Goal: Book appointment/travel/reservation

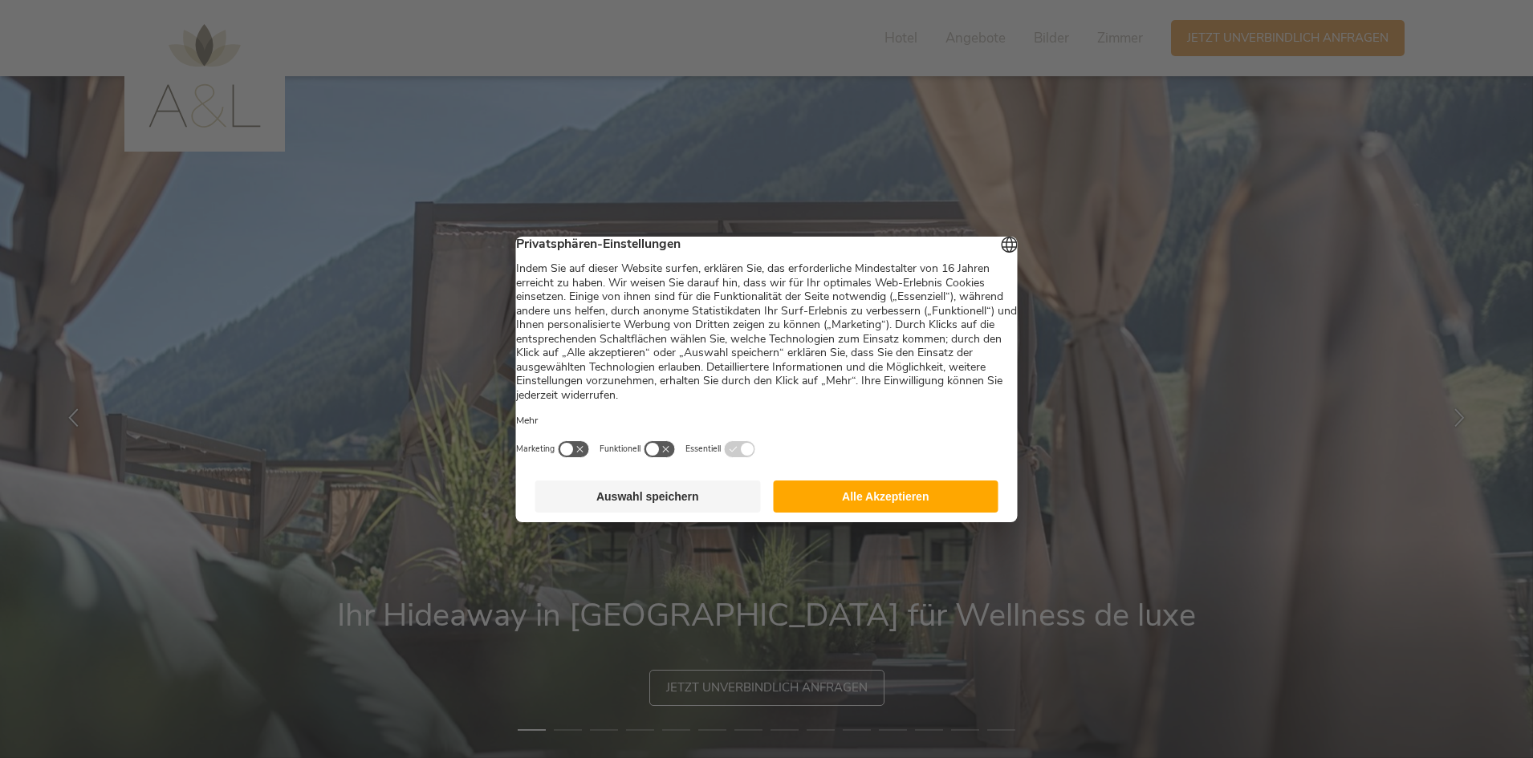
click at [847, 510] on button "Alle Akzeptieren" at bounding box center [886, 497] width 226 height 32
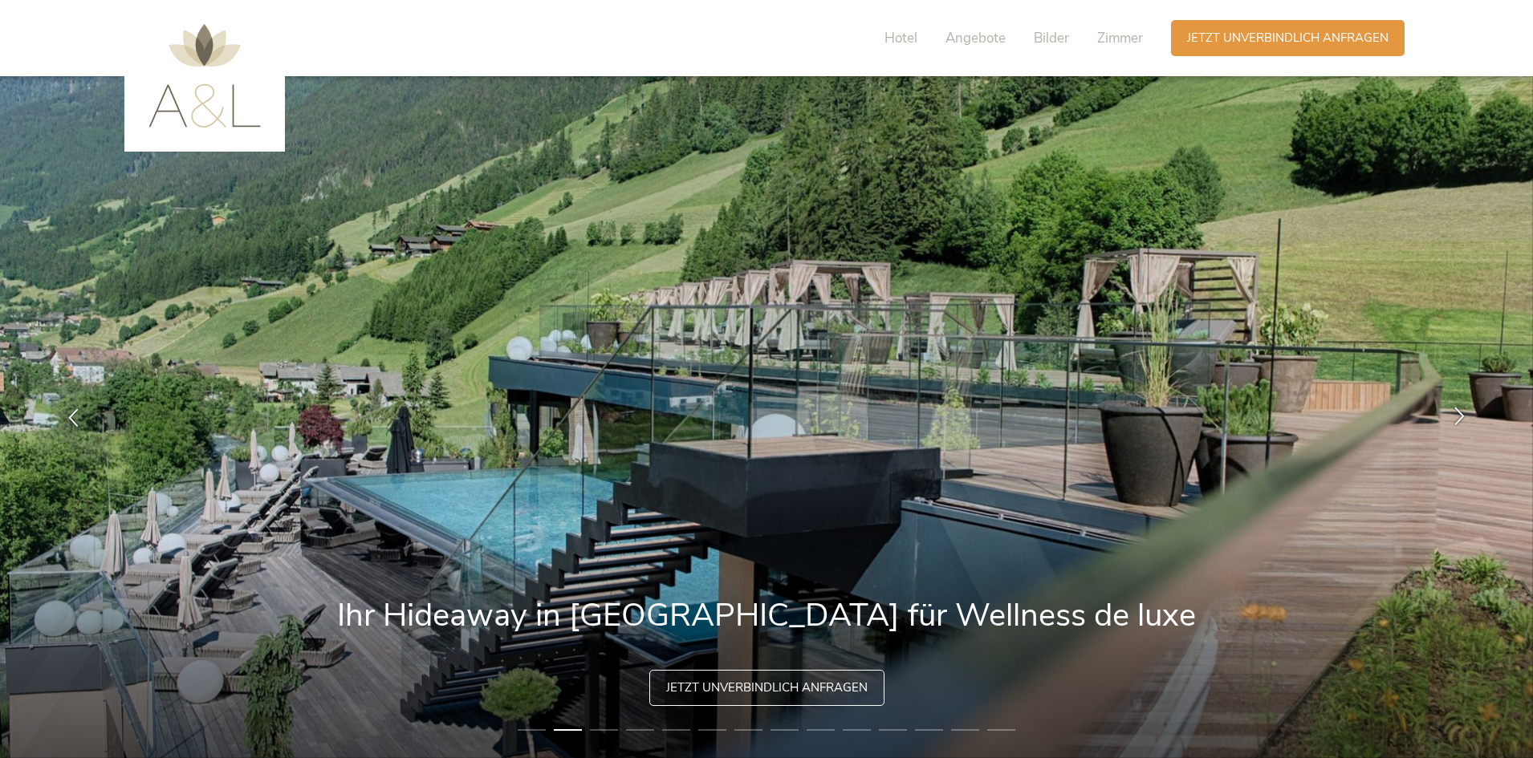
click at [1458, 411] on icon at bounding box center [1459, 416] width 18 height 18
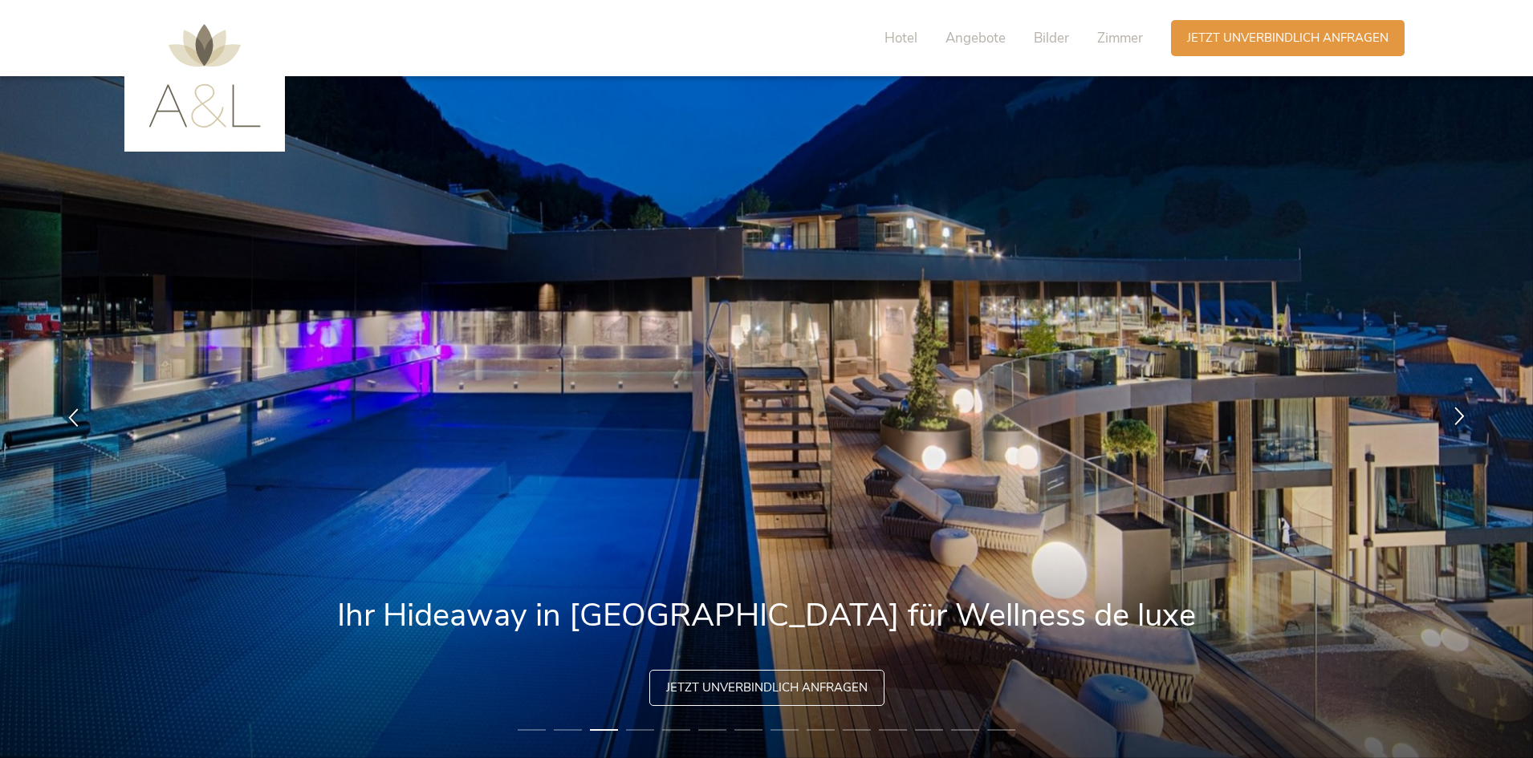
click at [1458, 411] on icon at bounding box center [1459, 416] width 18 height 18
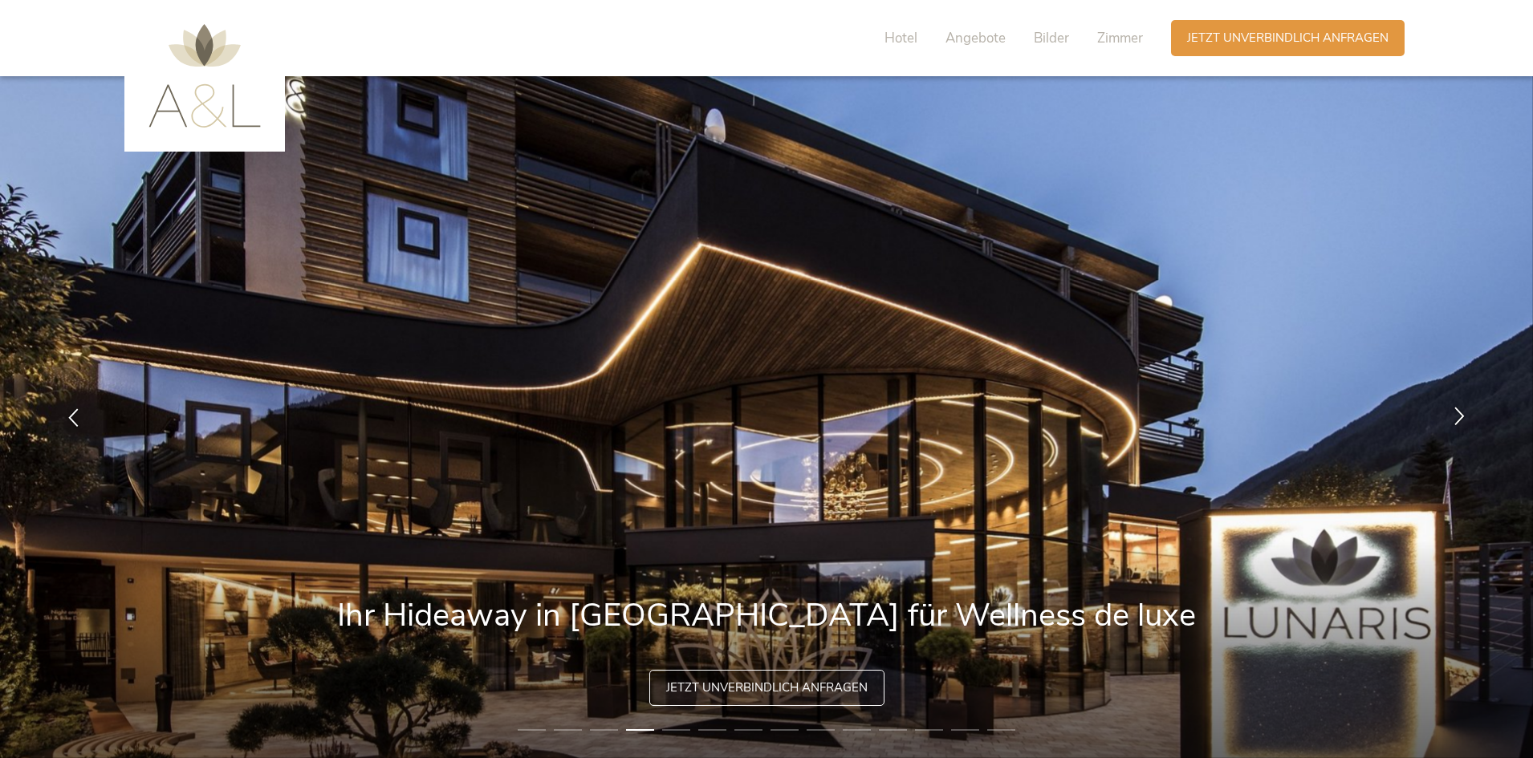
click at [1458, 411] on icon at bounding box center [1459, 416] width 18 height 18
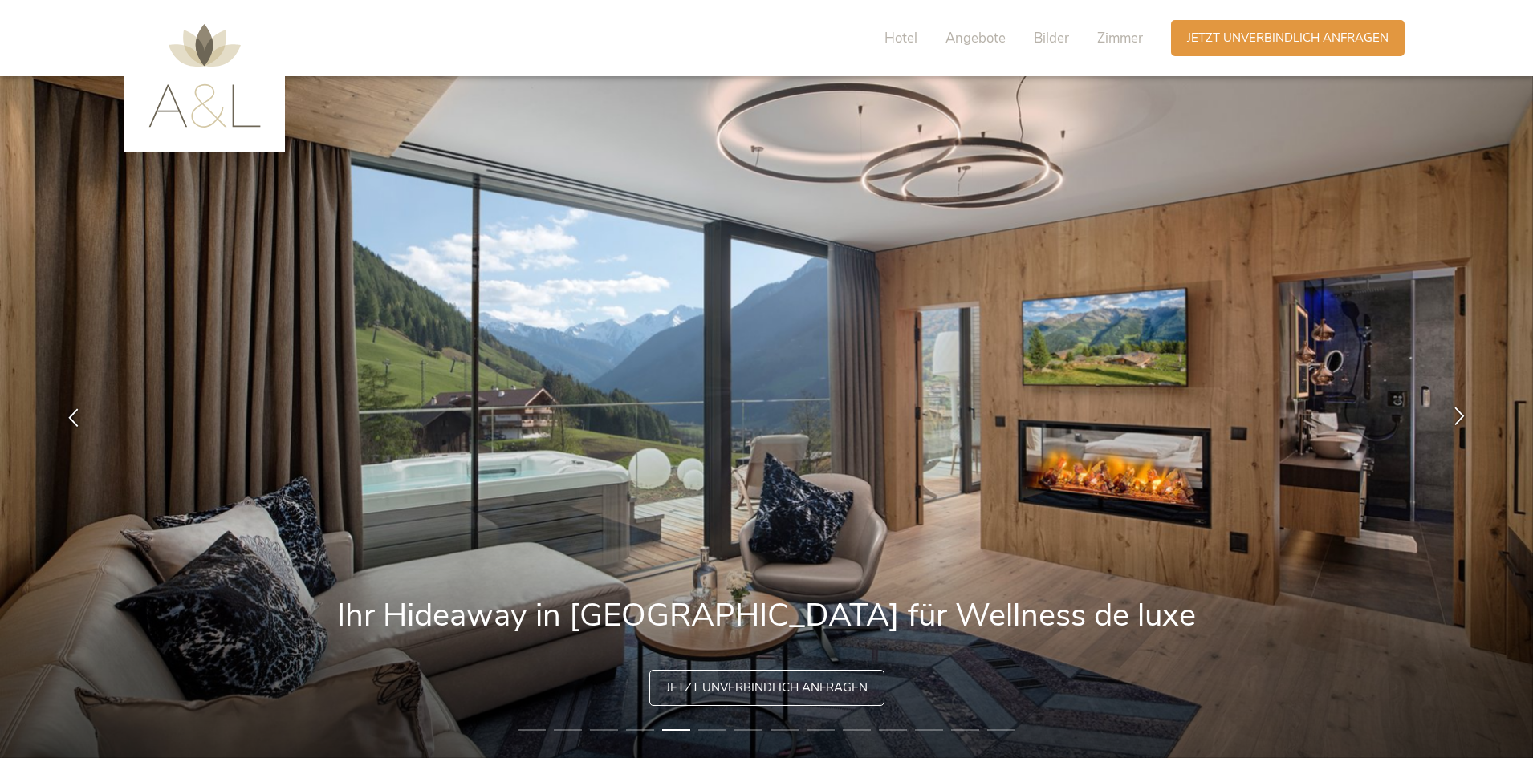
click at [1458, 411] on icon at bounding box center [1459, 416] width 18 height 18
click at [1460, 417] on icon at bounding box center [1459, 416] width 18 height 18
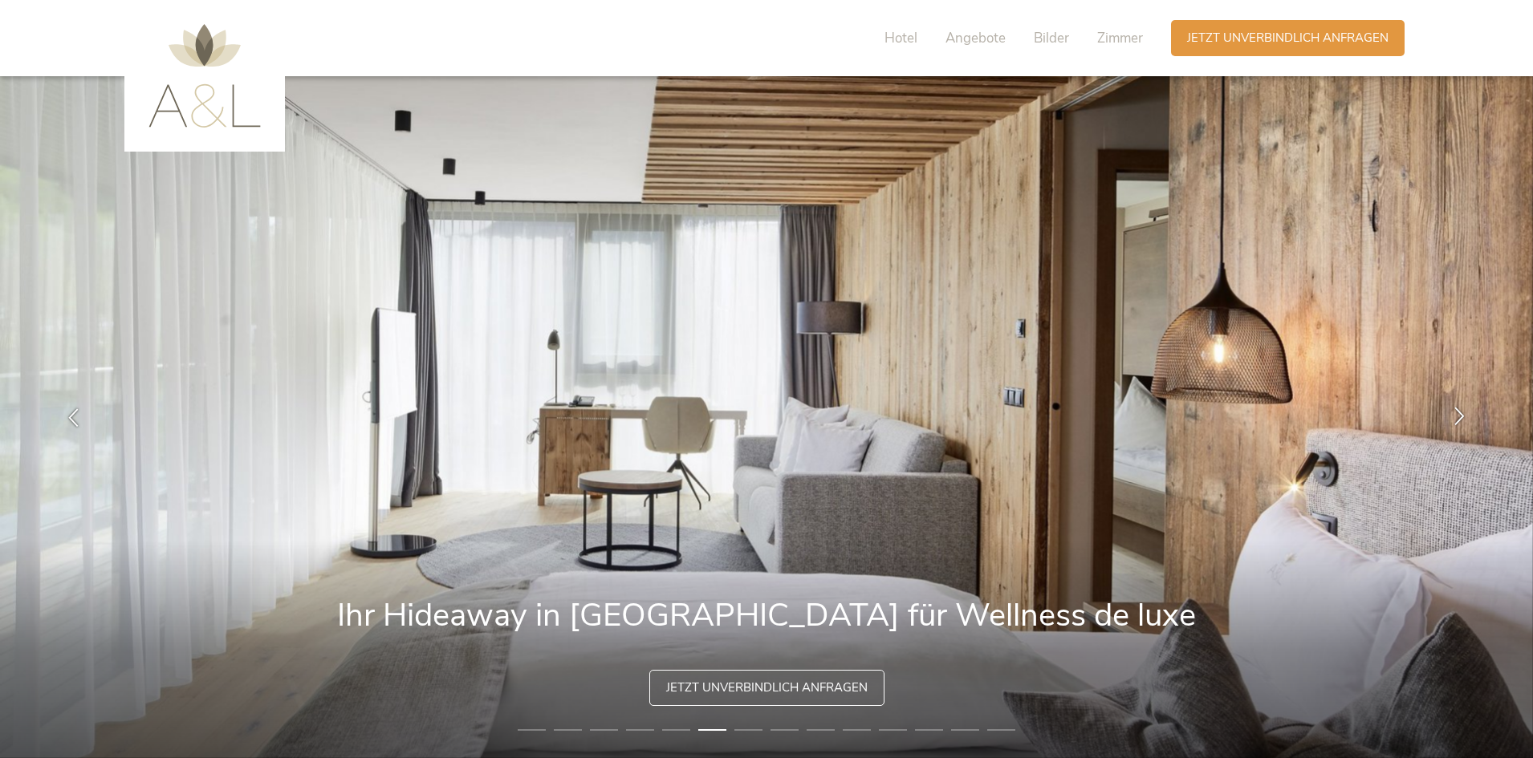
click at [1460, 417] on icon at bounding box center [1459, 416] width 18 height 18
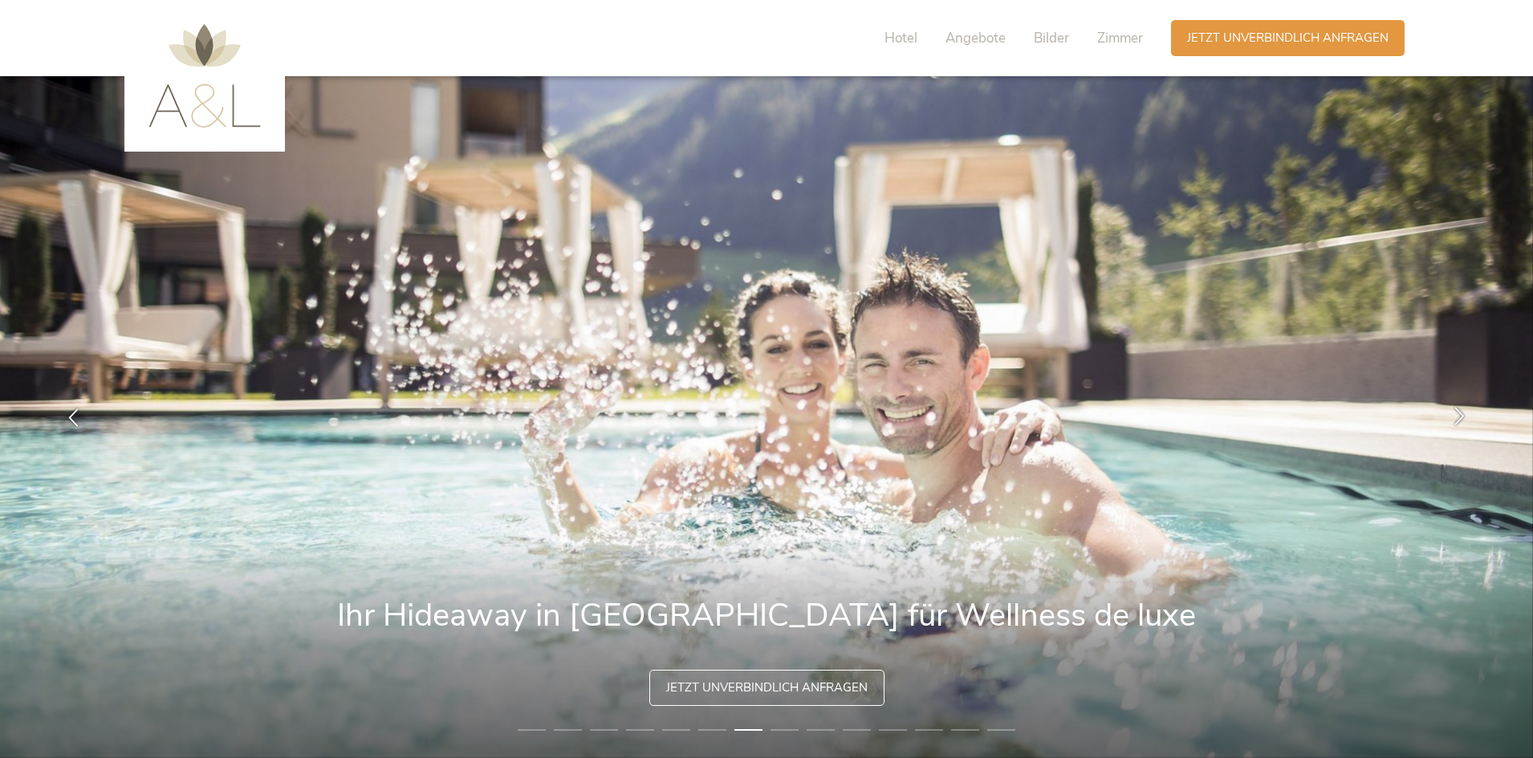
click at [1460, 417] on icon at bounding box center [1459, 416] width 18 height 18
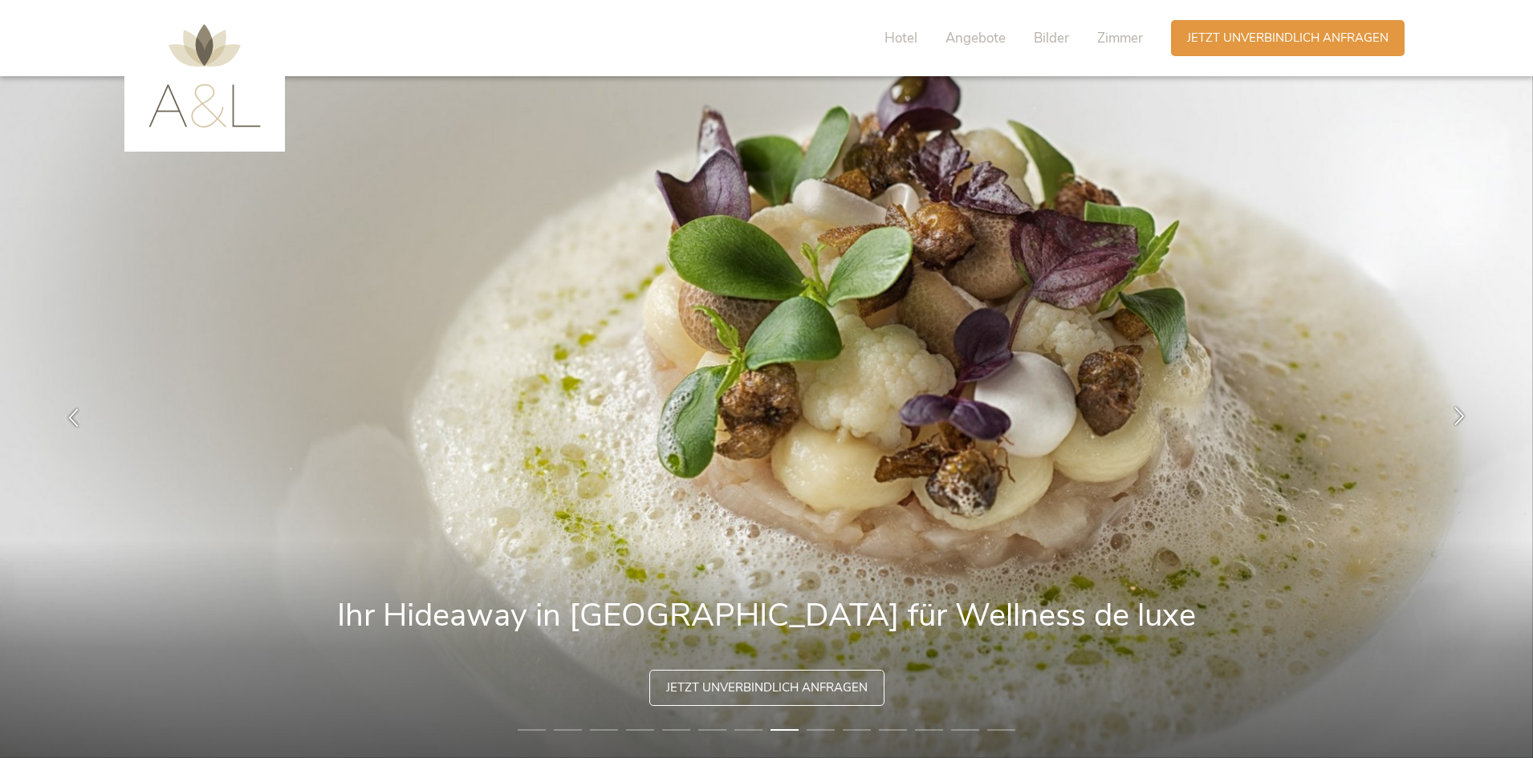
click at [1460, 417] on icon at bounding box center [1459, 416] width 18 height 18
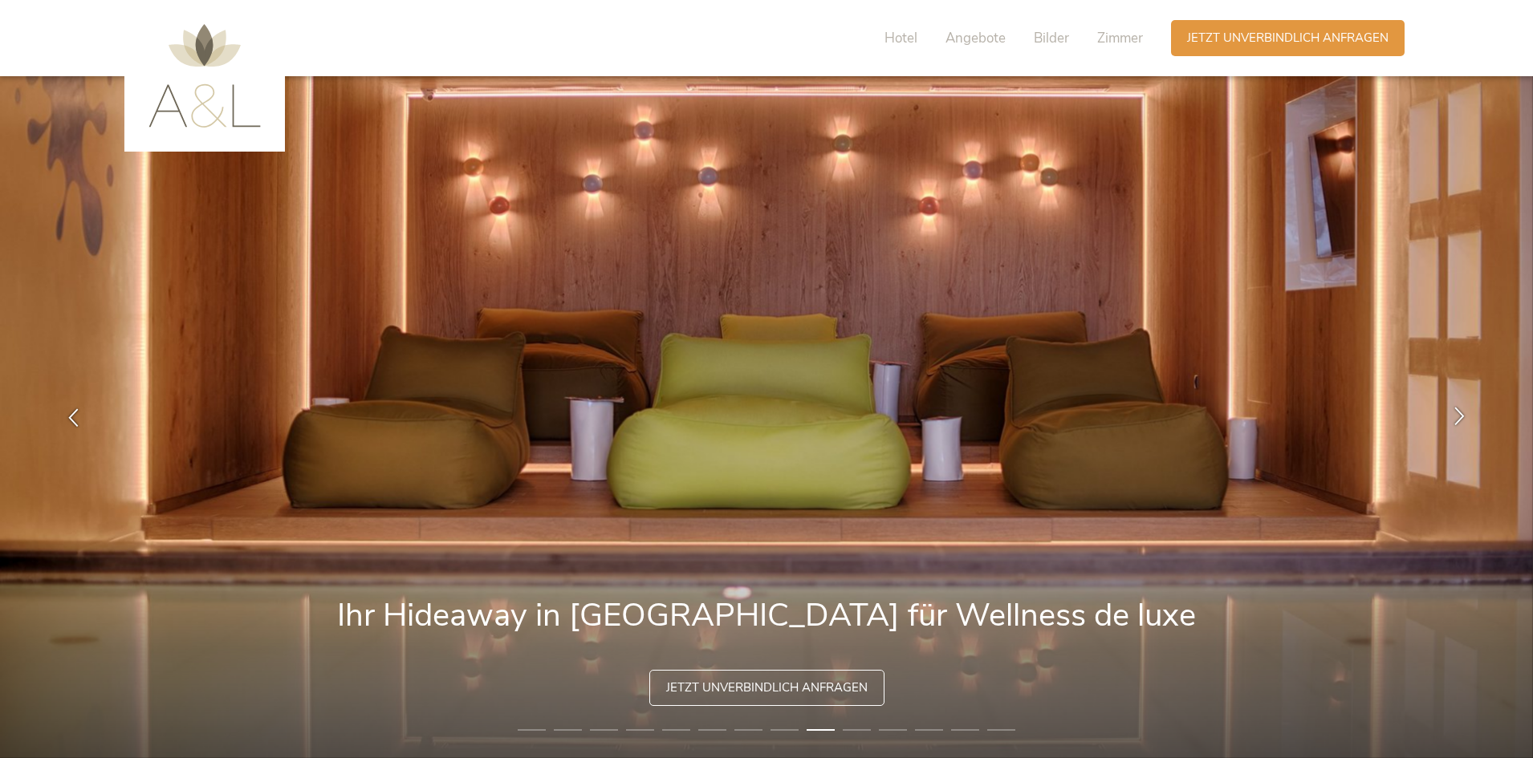
click at [1460, 417] on icon at bounding box center [1459, 416] width 18 height 18
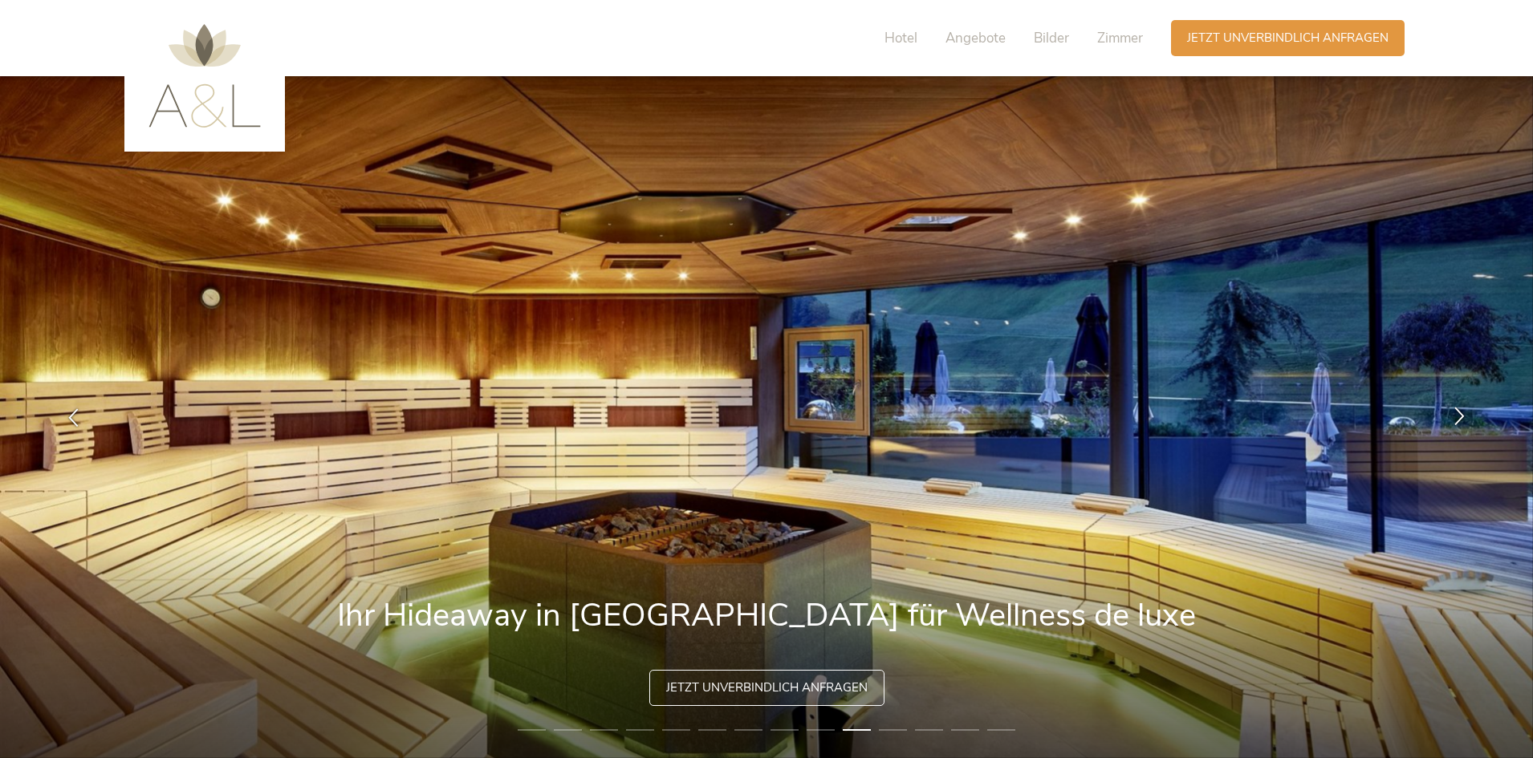
click at [1460, 417] on icon at bounding box center [1459, 416] width 18 height 18
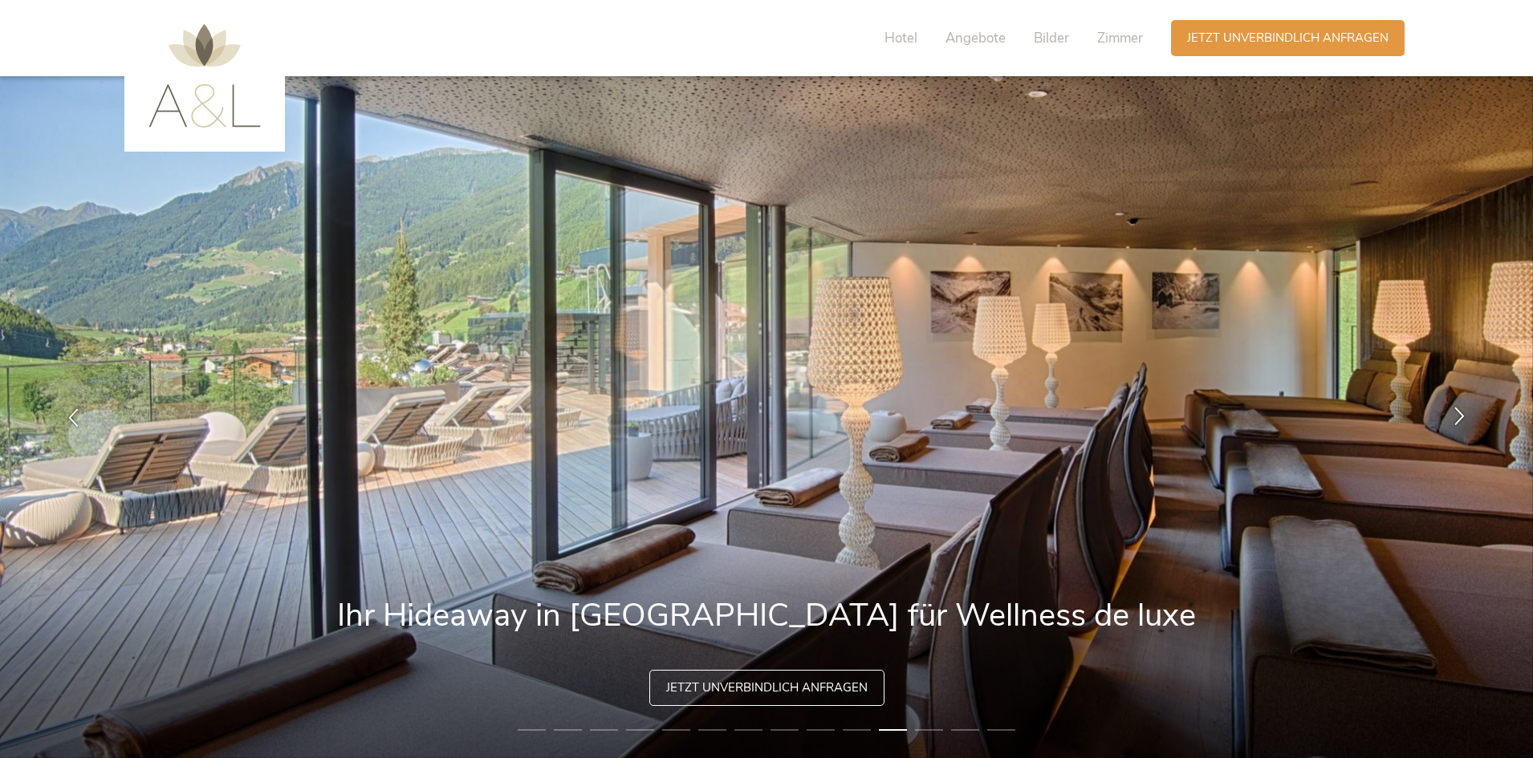
click at [1460, 417] on icon at bounding box center [1459, 416] width 18 height 18
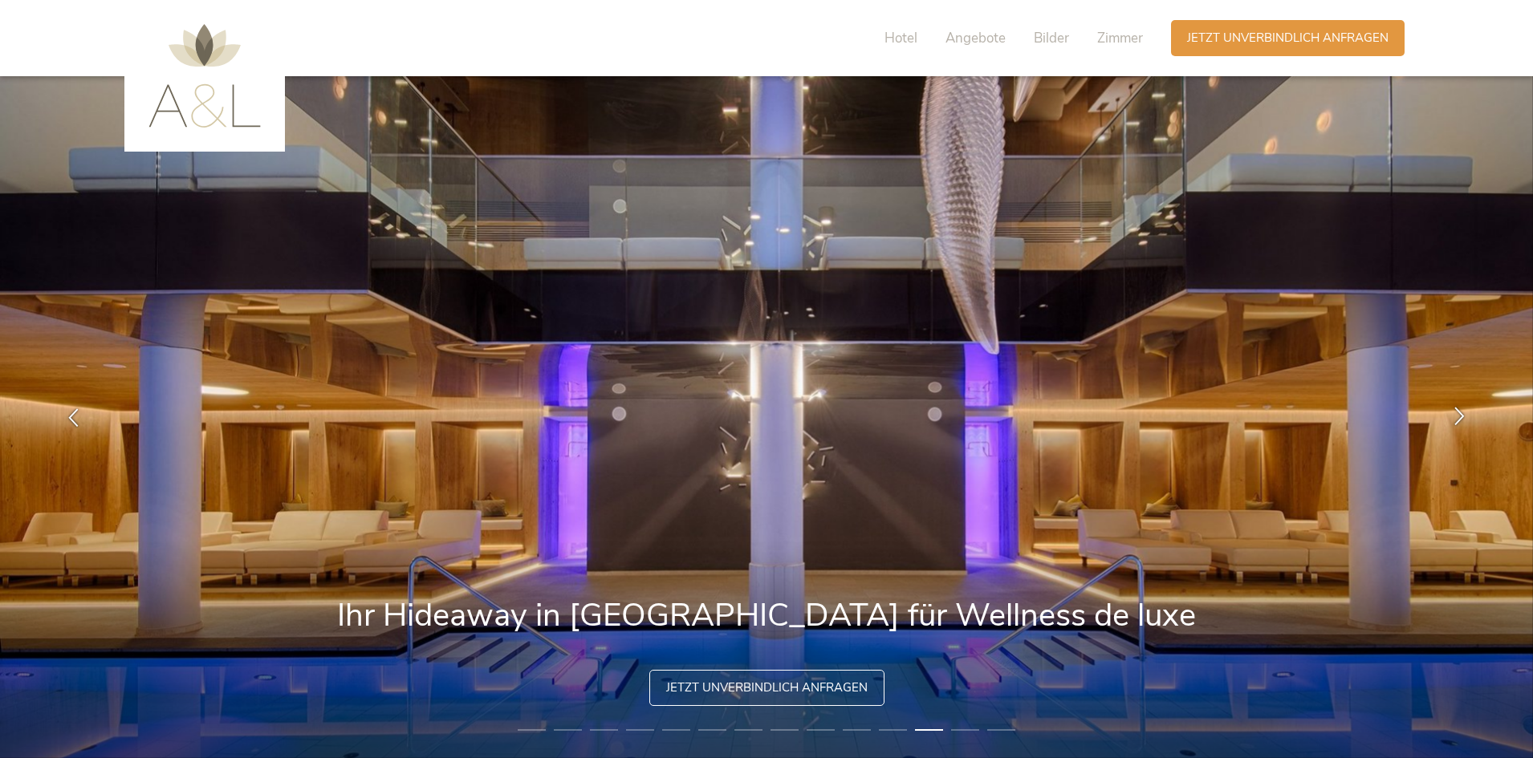
click at [1460, 417] on icon at bounding box center [1459, 416] width 18 height 18
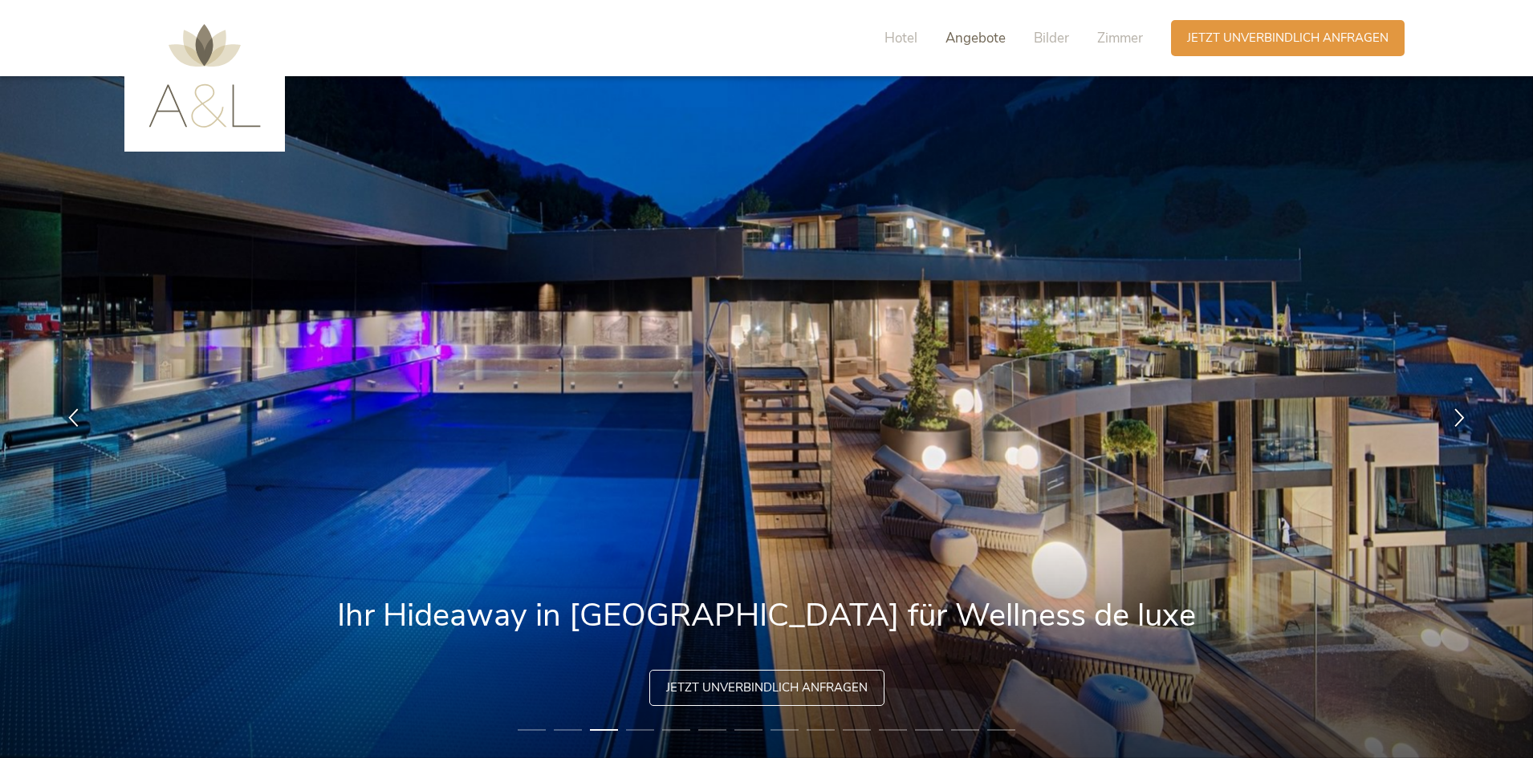
click at [988, 41] on span "Angebote" at bounding box center [975, 38] width 60 height 18
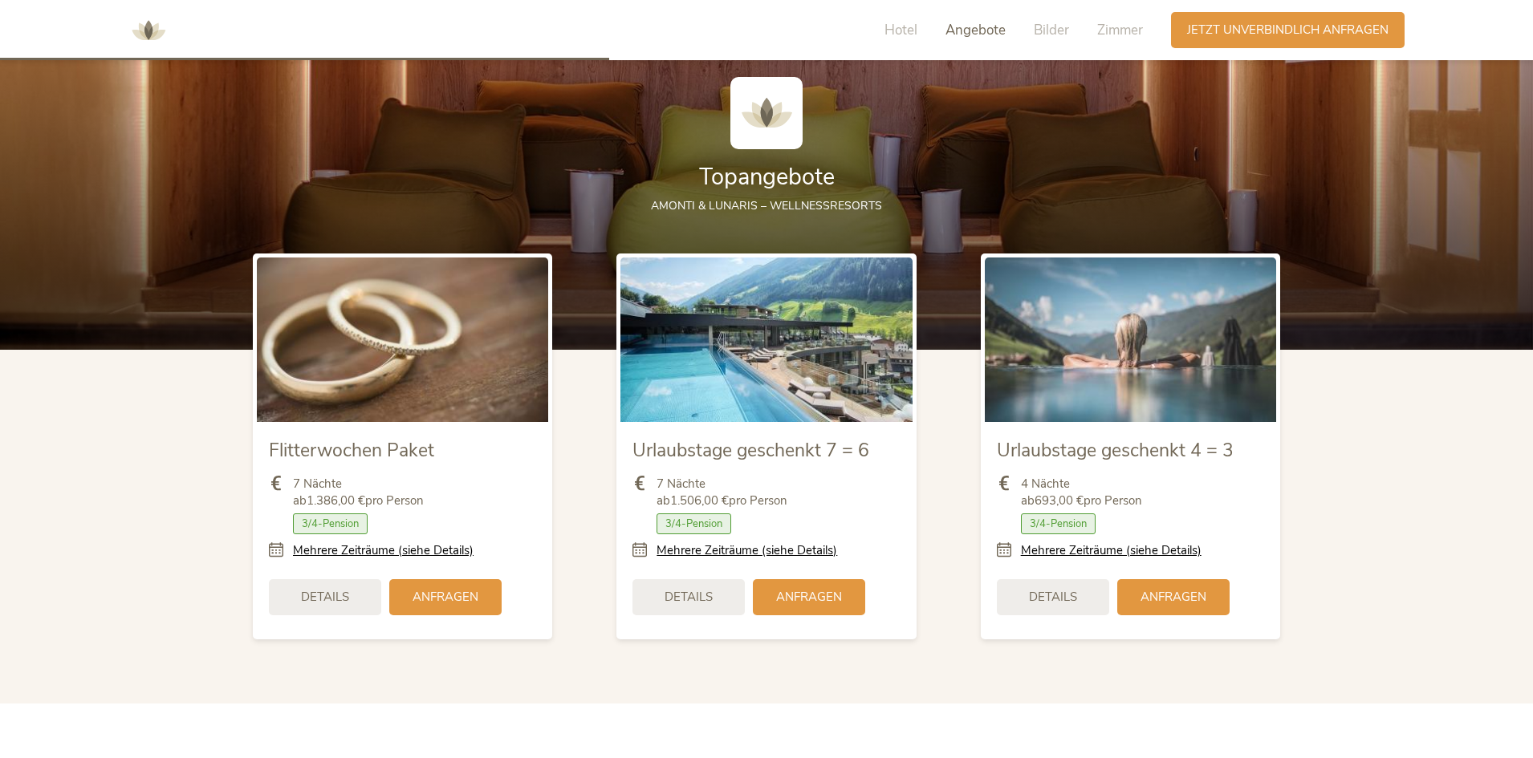
scroll to position [1956, 0]
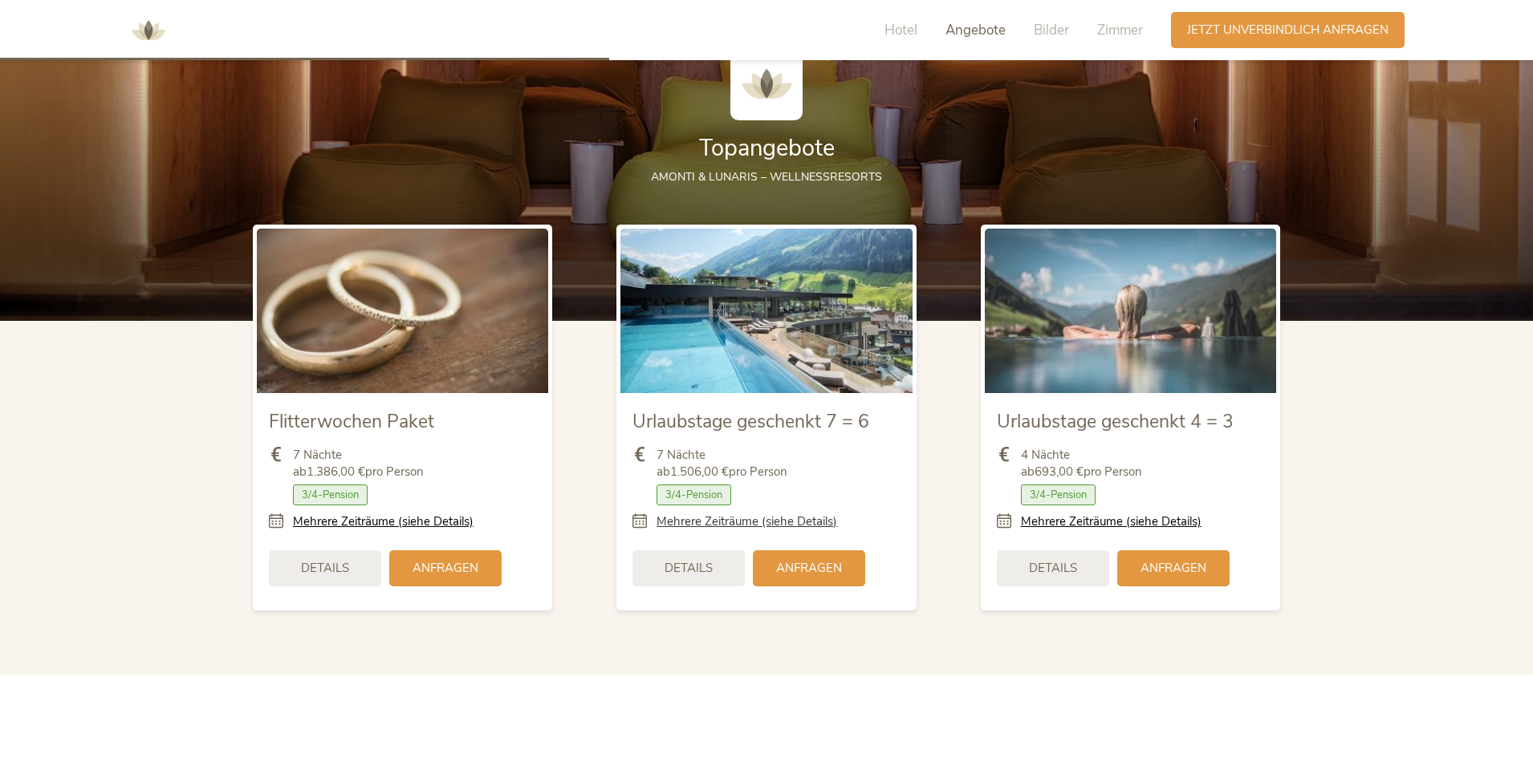
click at [760, 517] on link "Mehrere Zeiträume (siehe Details)" at bounding box center [746, 522] width 181 height 17
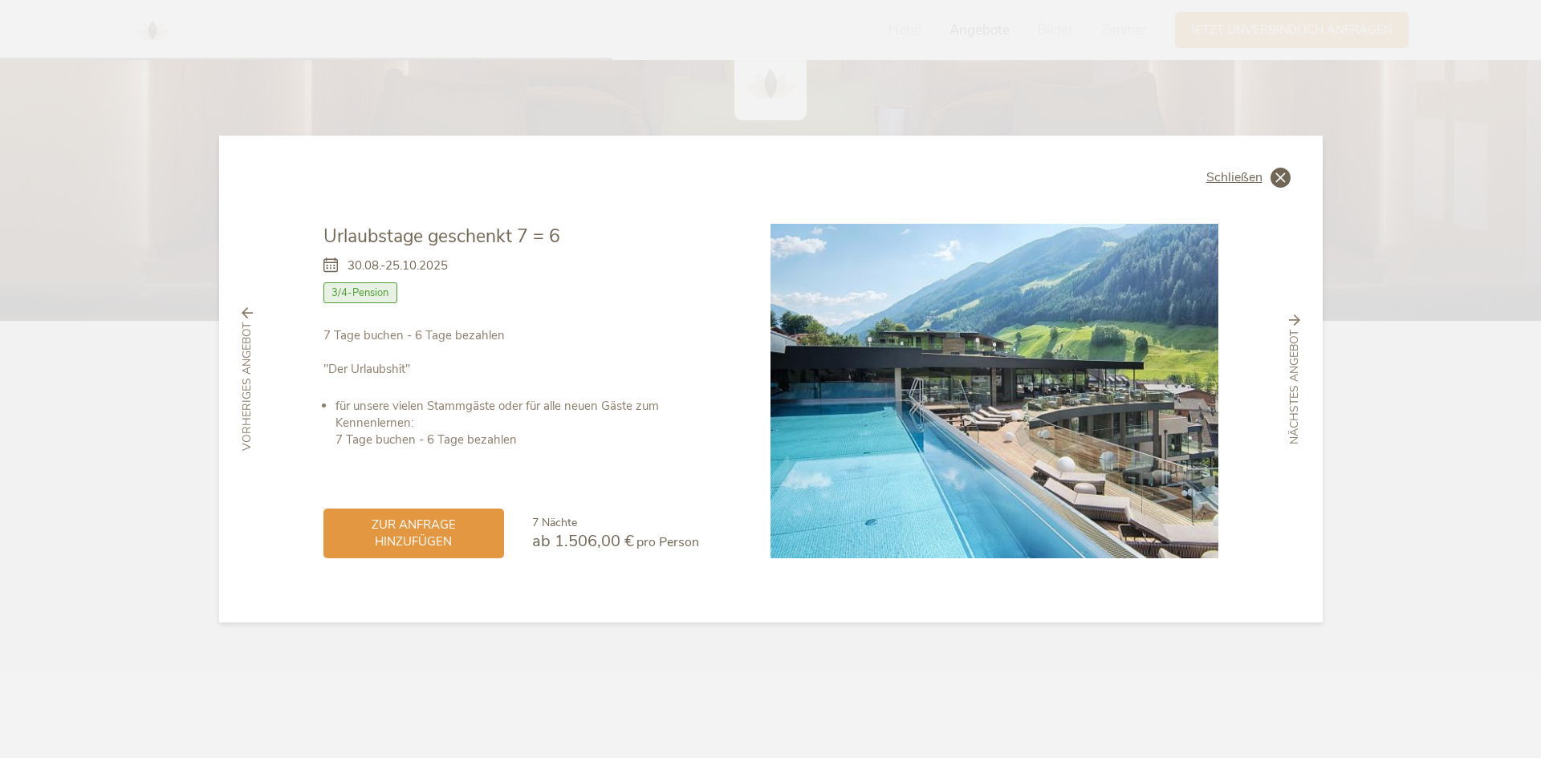
click at [1233, 181] on span "Schließen" at bounding box center [1234, 177] width 56 height 13
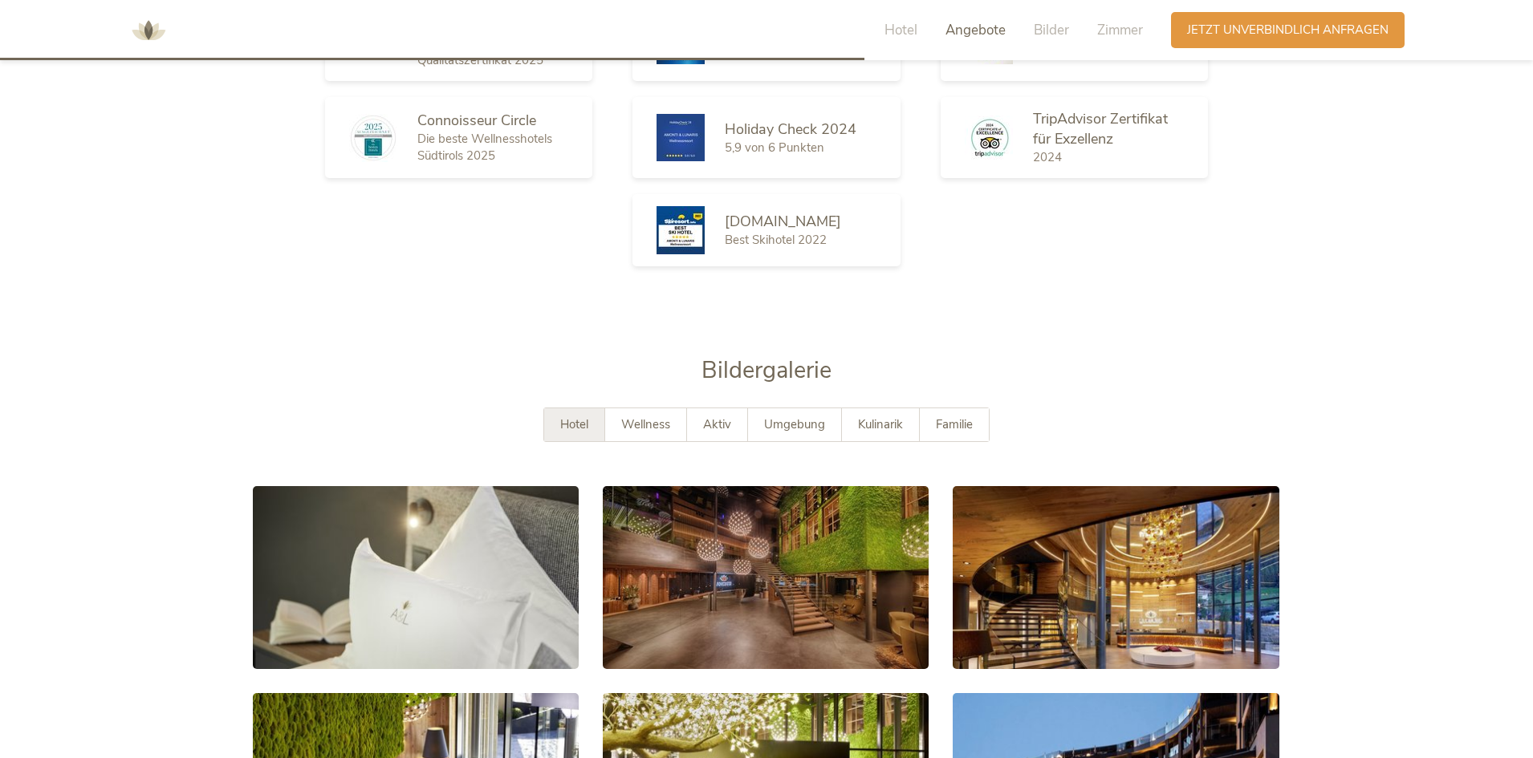
scroll to position [2517, 0]
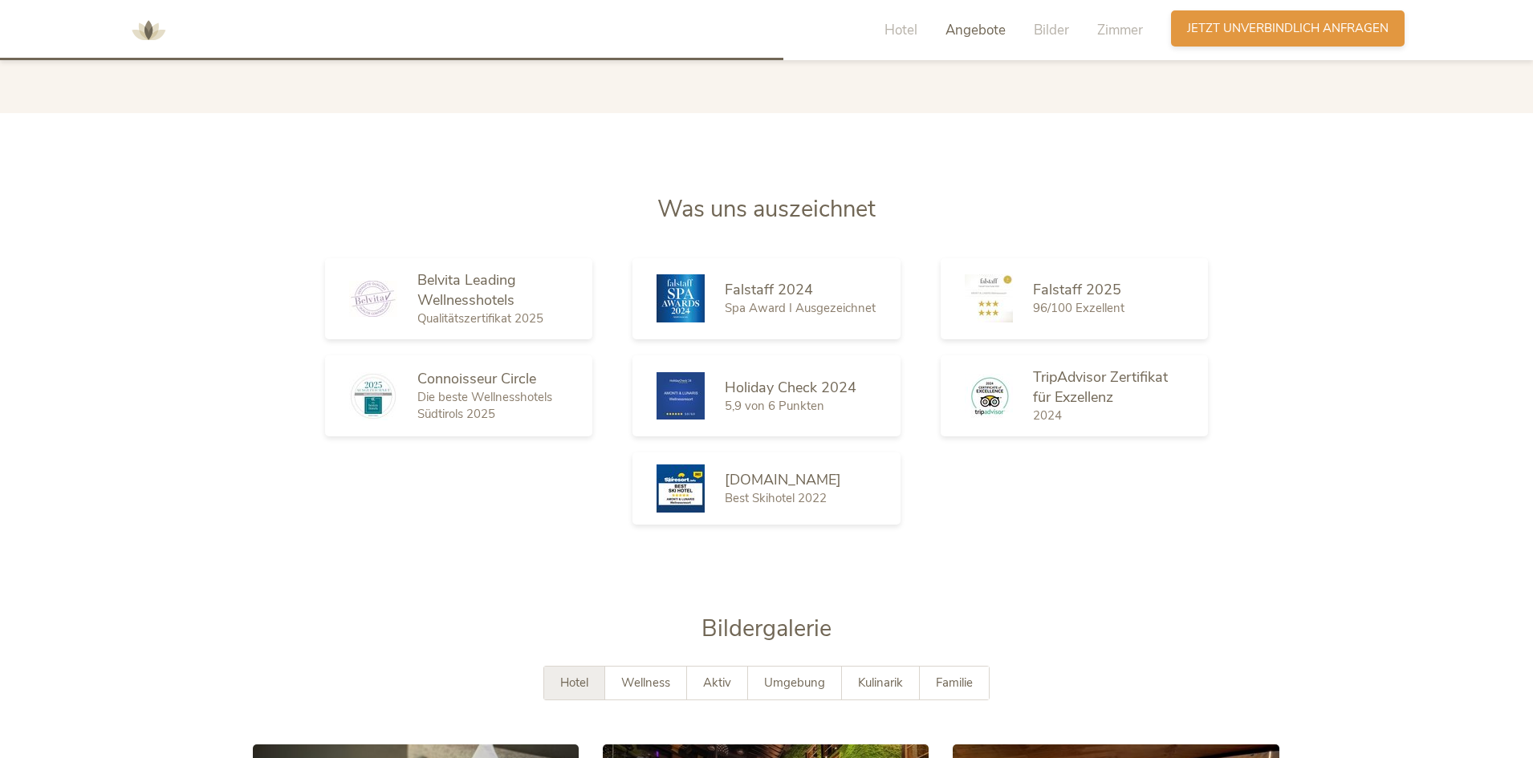
click at [1228, 32] on span "Jetzt unverbindlich anfragen" at bounding box center [1287, 28] width 201 height 17
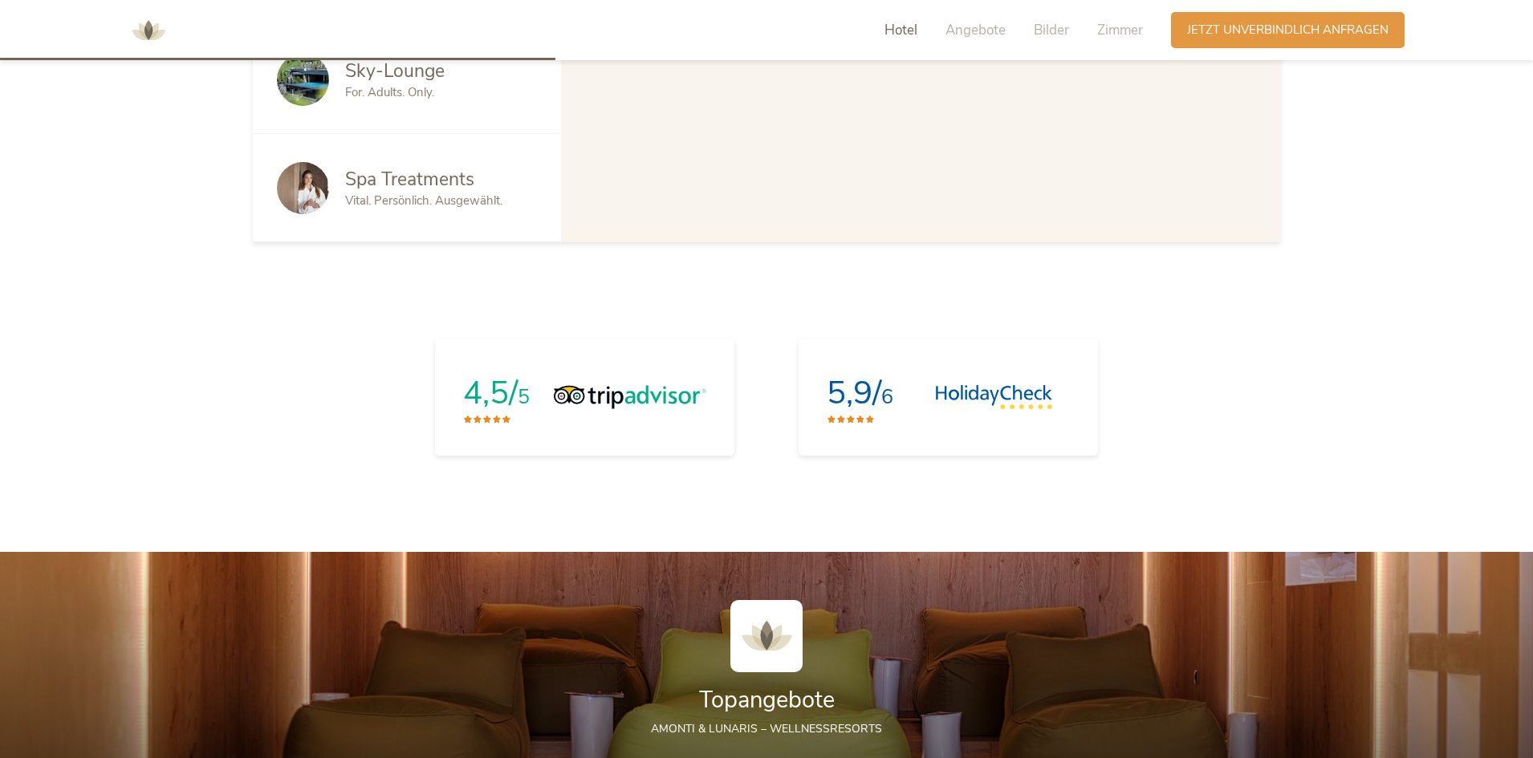
scroll to position [1072, 0]
